Goal: Information Seeking & Learning: Learn about a topic

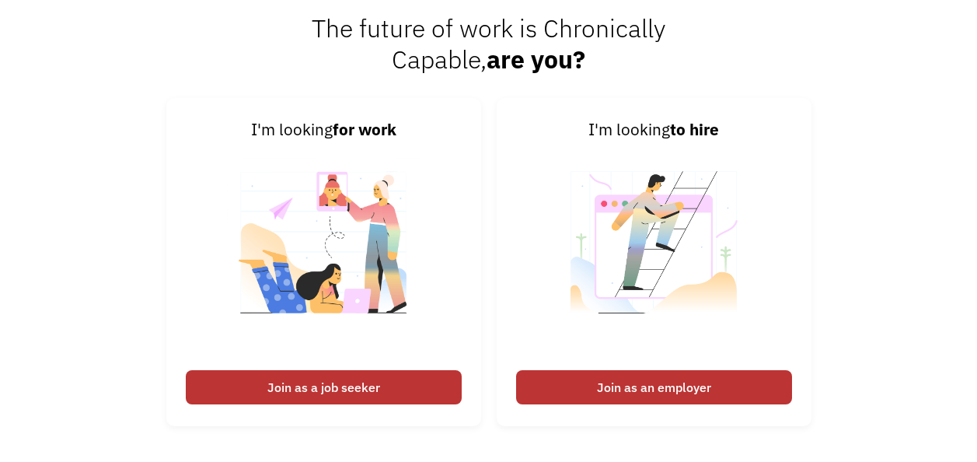
scroll to position [1947, 0]
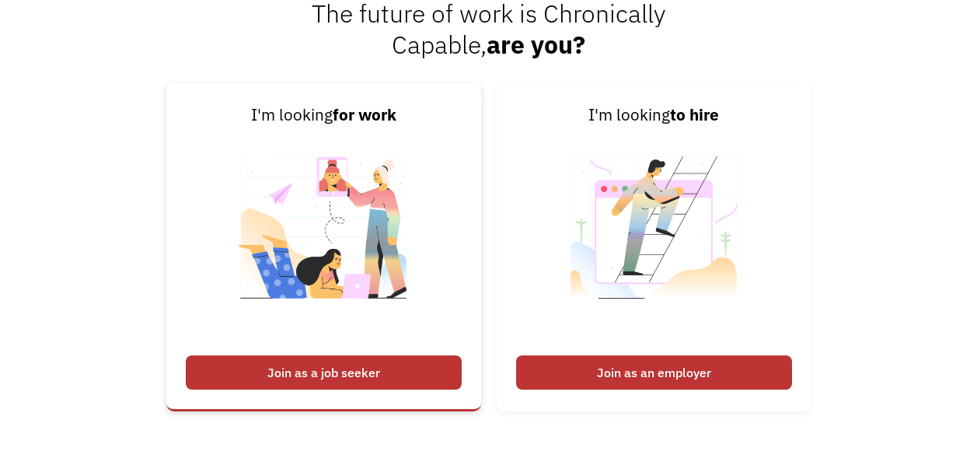
click at [362, 385] on div "Join as a job seeker" at bounding box center [324, 372] width 276 height 34
click at [353, 371] on div "Join as a job seeker" at bounding box center [324, 372] width 276 height 34
click at [305, 368] on div "Join as a job seeker" at bounding box center [324, 372] width 276 height 34
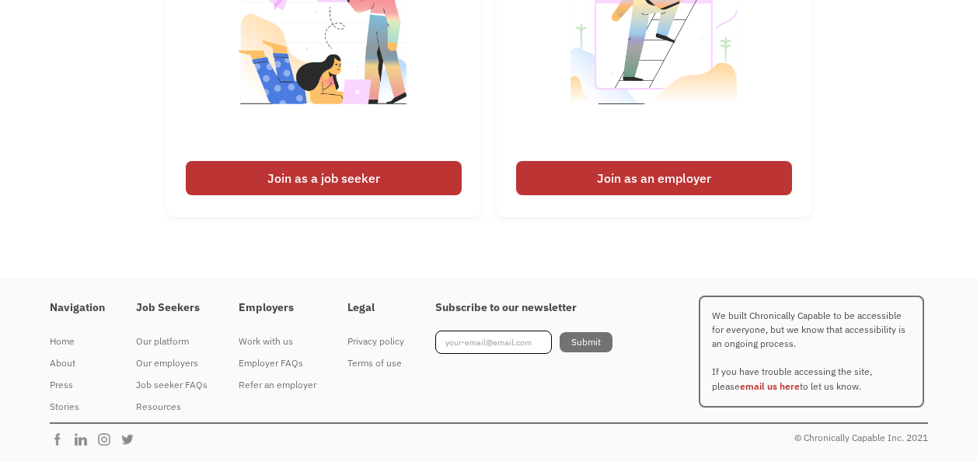
scroll to position [2074, 0]
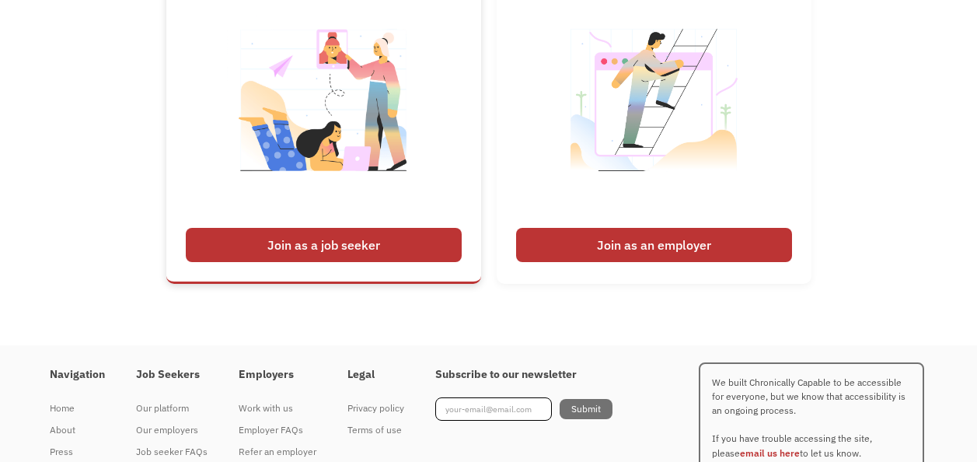
click at [362, 242] on div "Join as a job seeker" at bounding box center [324, 245] width 276 height 34
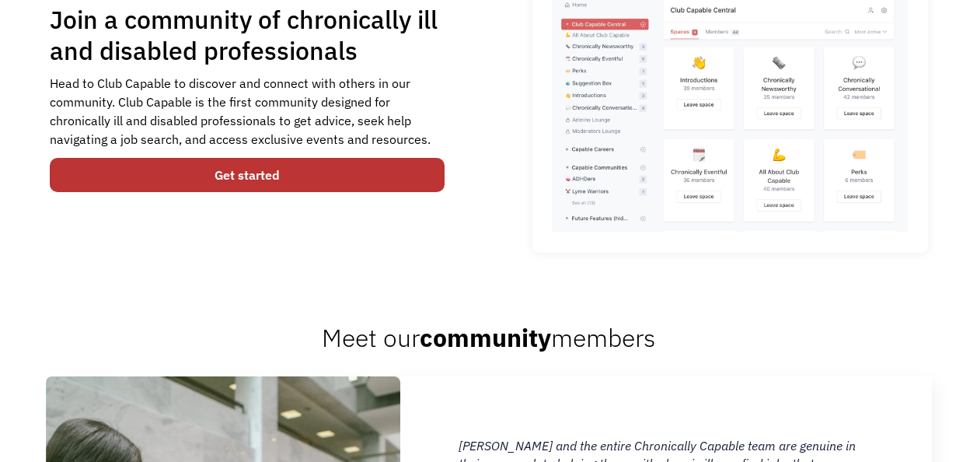
scroll to position [1643, 0]
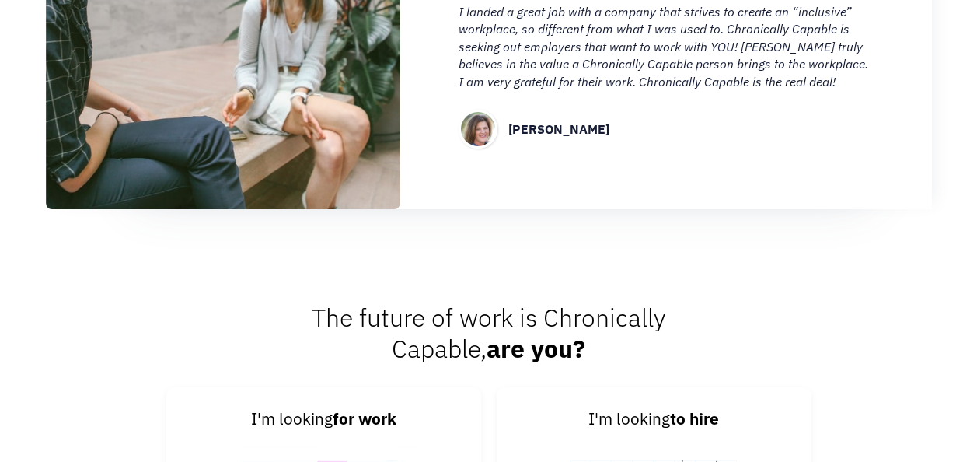
drag, startPoint x: 976, startPoint y: 297, endPoint x: 984, endPoint y: 325, distance: 29.0
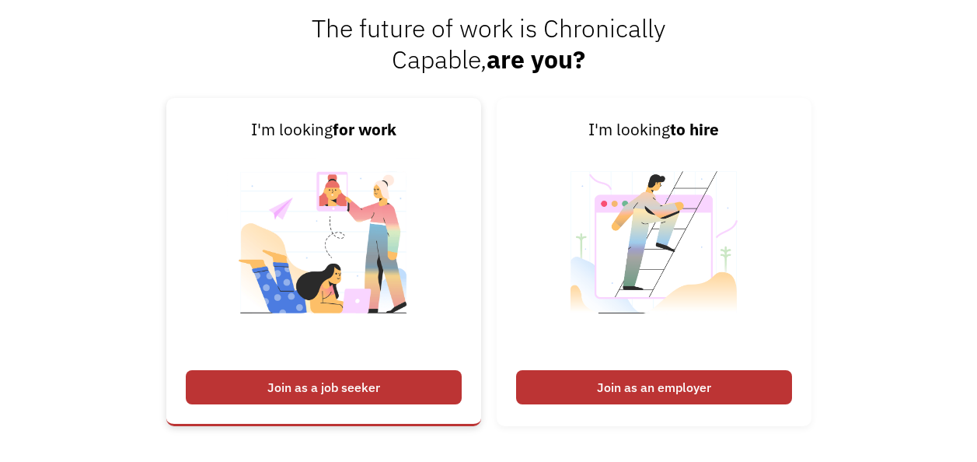
click at [308, 364] on link "I'm looking for work Join as a job seeker" at bounding box center [323, 262] width 315 height 328
click at [310, 385] on div "Join as a job seeker" at bounding box center [324, 387] width 276 height 34
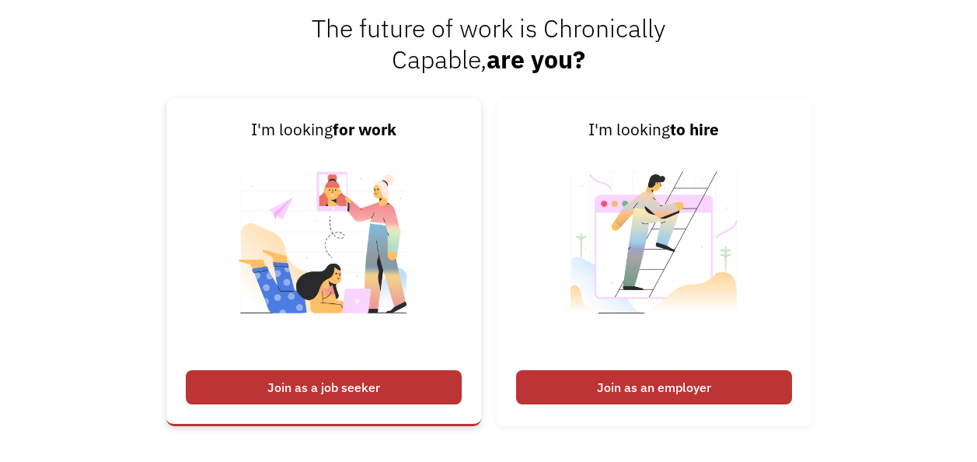
click at [310, 385] on div "Join as a job seeker" at bounding box center [324, 387] width 276 height 34
click at [301, 377] on div "Join as a job seeker" at bounding box center [324, 387] width 276 height 34
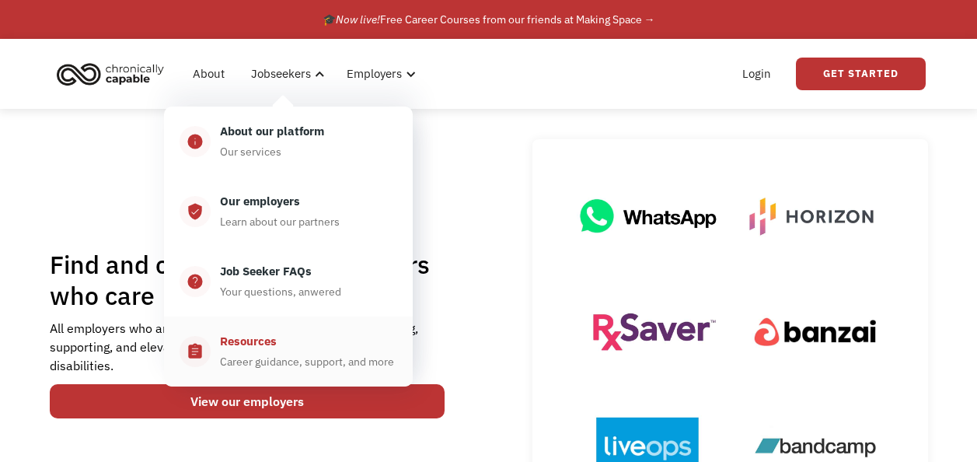
click at [309, 345] on div "Resources Career guidance, support, and more" at bounding box center [304, 351] width 187 height 39
